Goal: Find specific page/section: Find specific page/section

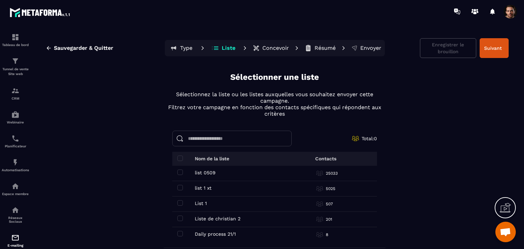
scroll to position [34, 0]
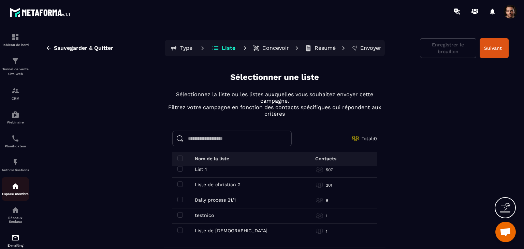
click at [18, 201] on link "Espace membre" at bounding box center [15, 189] width 27 height 24
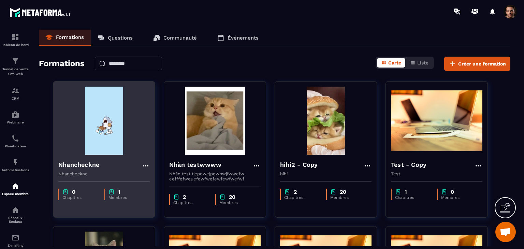
click at [103, 202] on div "0 Chapitres 1 Membres" at bounding box center [104, 190] width 102 height 29
